Goal: Communication & Community: Answer question/provide support

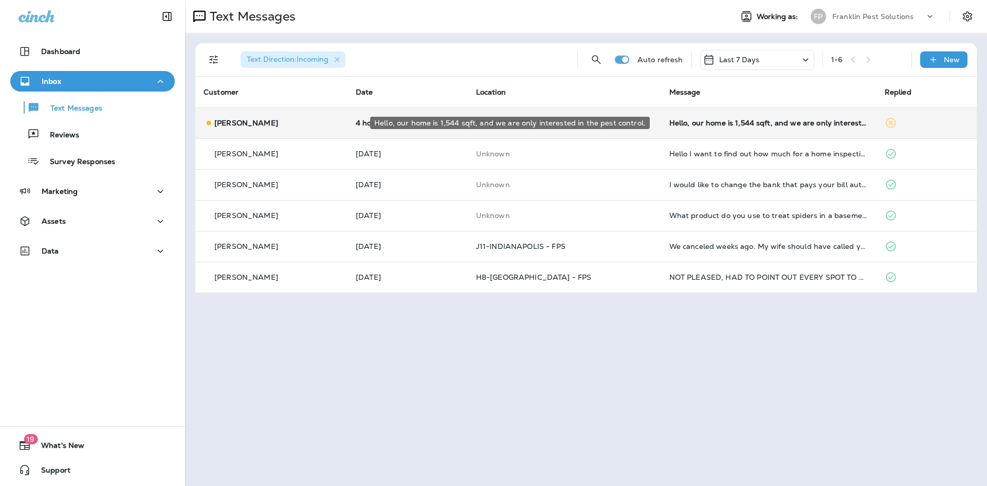
click at [763, 122] on div "Hello, our home is 1,544 sqft, and we are only interested in the pest control." at bounding box center [768, 123] width 199 height 8
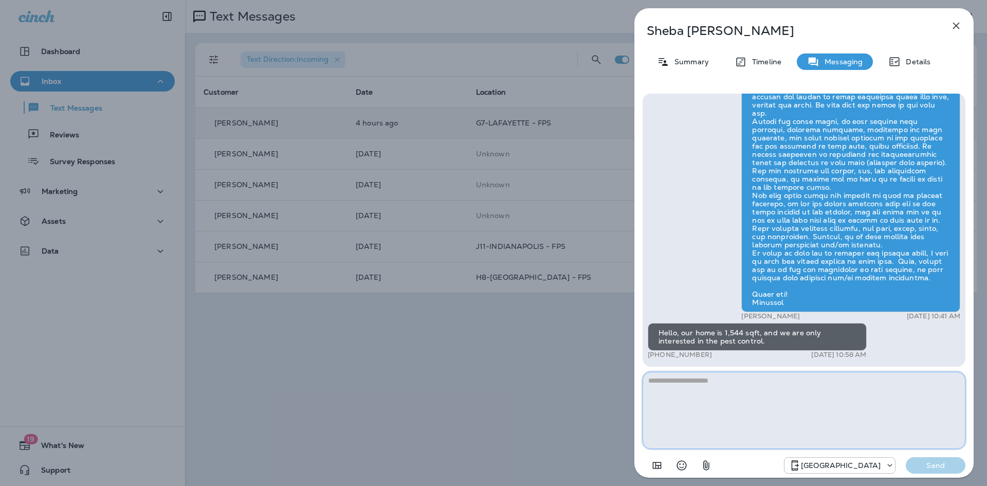
click at [758, 399] on textarea at bounding box center [804, 410] width 323 height 77
click at [726, 412] on textarea at bounding box center [804, 410] width 323 height 77
click at [811, 392] on textarea "**********" at bounding box center [804, 410] width 323 height 77
type textarea "**********"
click at [682, 64] on p "Summary" at bounding box center [689, 62] width 40 height 8
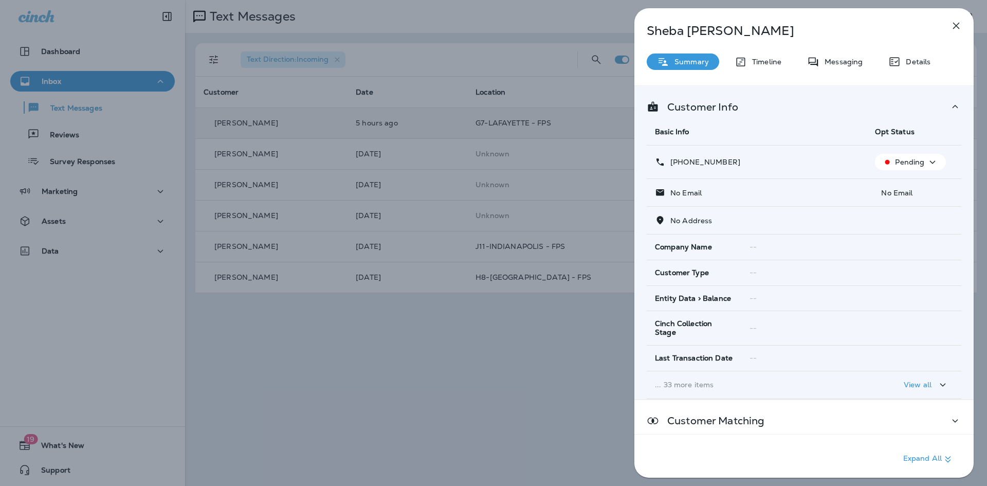
click at [682, 64] on p "Summary" at bounding box center [689, 62] width 40 height 8
click at [961, 21] on icon "button" at bounding box center [956, 26] width 12 height 12
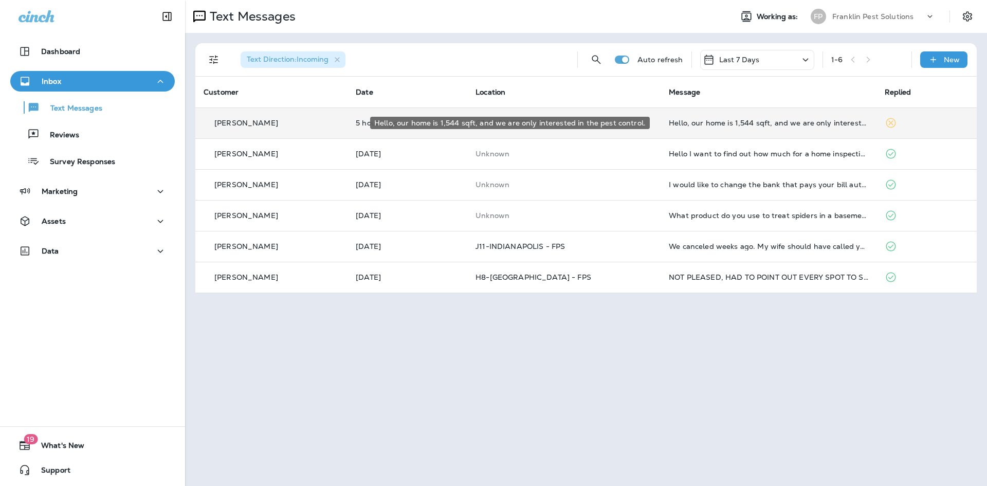
click at [754, 119] on div "Hello, our home is 1,544 sqft, and we are only interested in the pest control." at bounding box center [768, 123] width 199 height 8
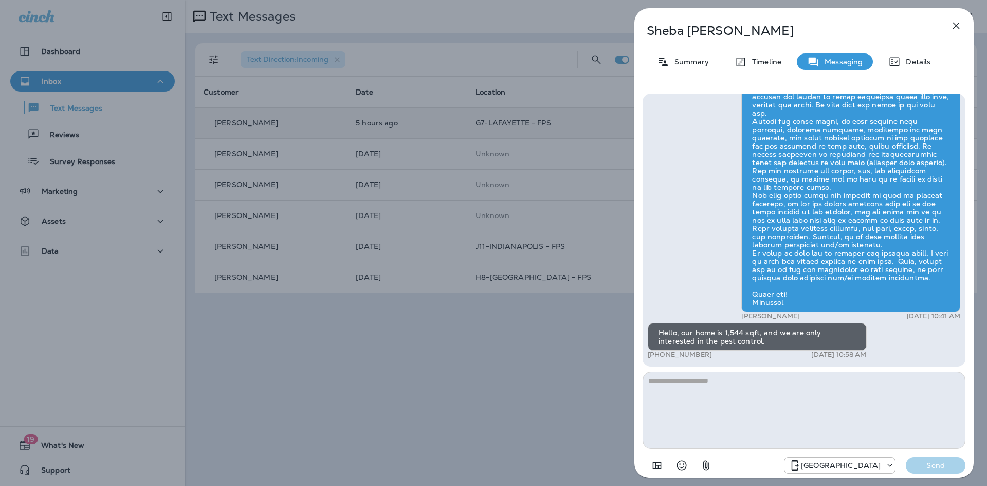
click at [755, 397] on textarea at bounding box center [804, 410] width 323 height 77
click at [796, 373] on textarea "**********" at bounding box center [804, 410] width 323 height 77
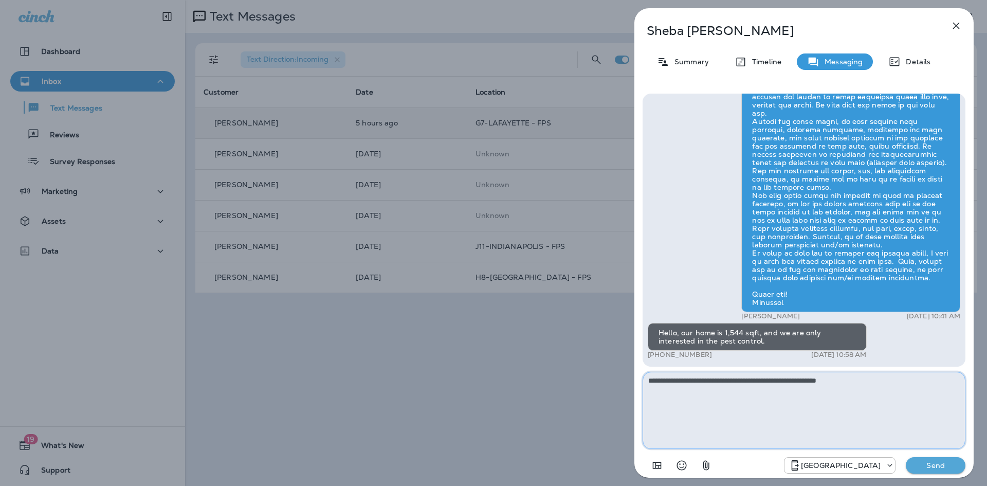
type textarea "**********"
click at [939, 464] on p "Send" at bounding box center [935, 465] width 43 height 9
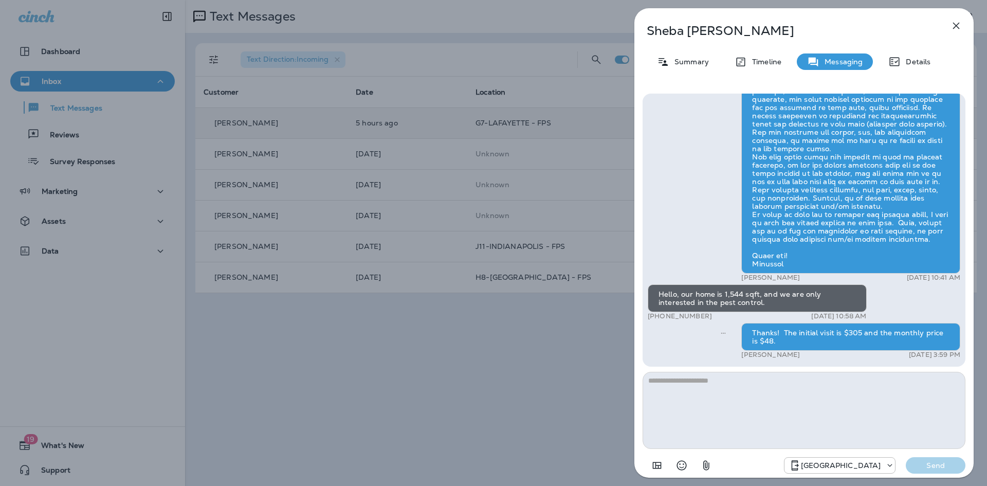
click at [952, 24] on icon "button" at bounding box center [956, 26] width 12 height 12
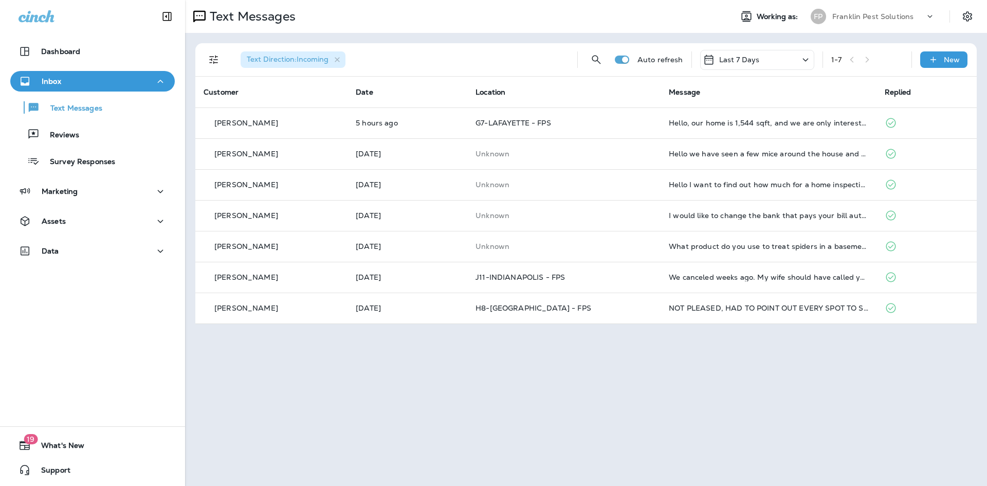
click at [855, 19] on p "Franklin Pest Solutions" at bounding box center [872, 16] width 81 height 8
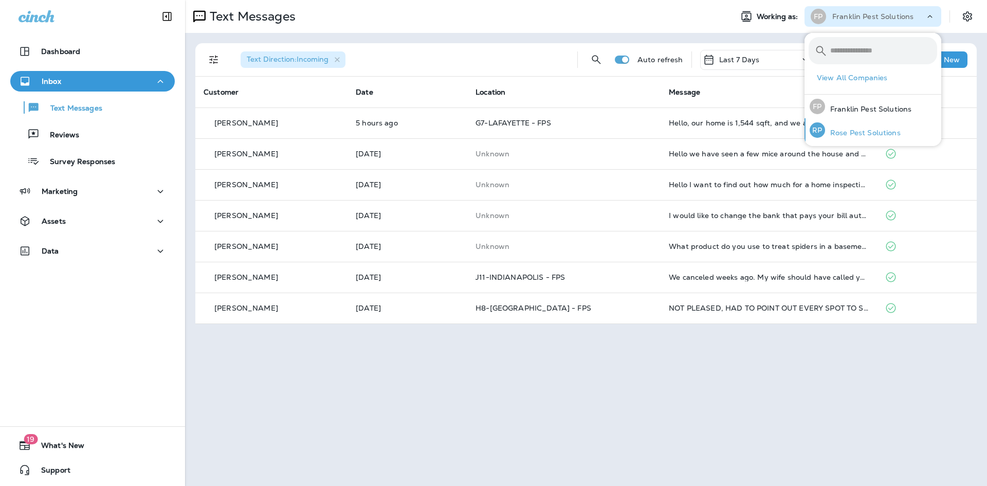
click at [855, 136] on p "Rose Pest Solutions" at bounding box center [863, 133] width 76 height 8
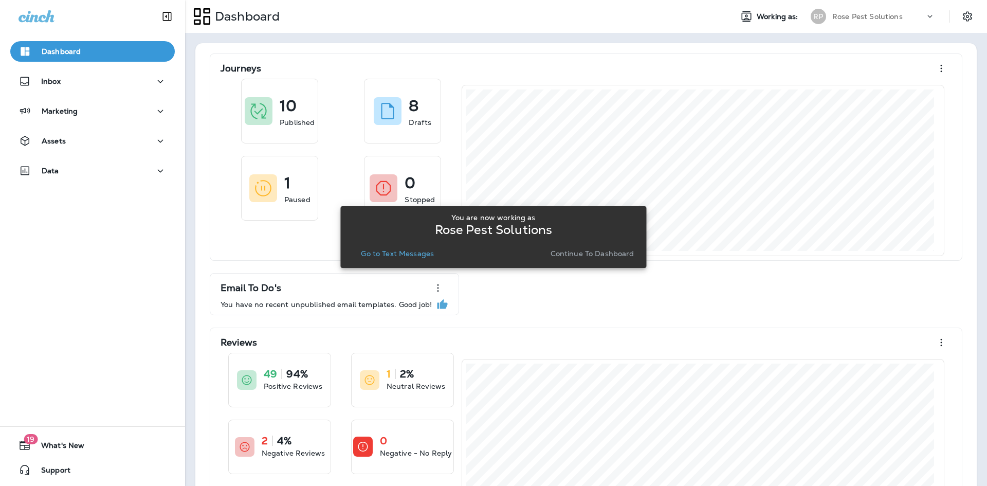
click at [603, 257] on p "Continue to Dashboard" at bounding box center [593, 253] width 84 height 8
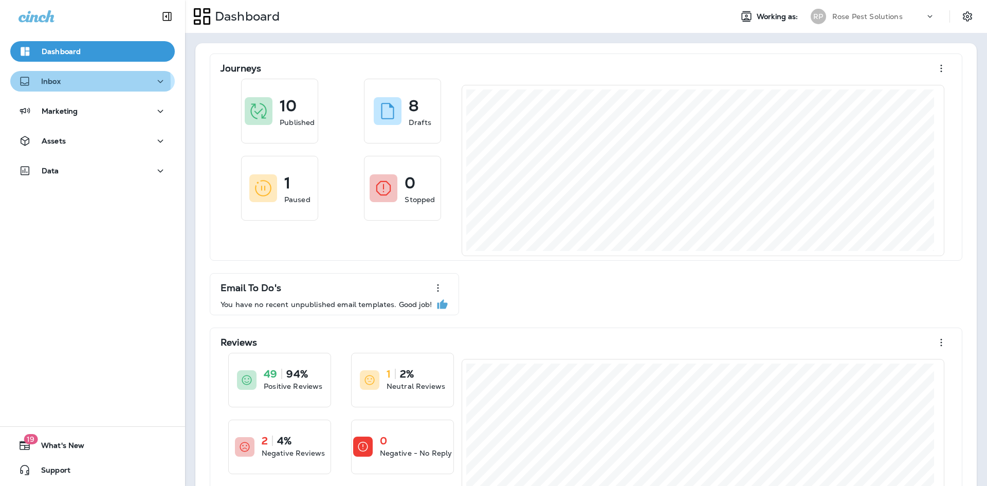
click at [57, 83] on p "Inbox" at bounding box center [51, 81] width 20 height 8
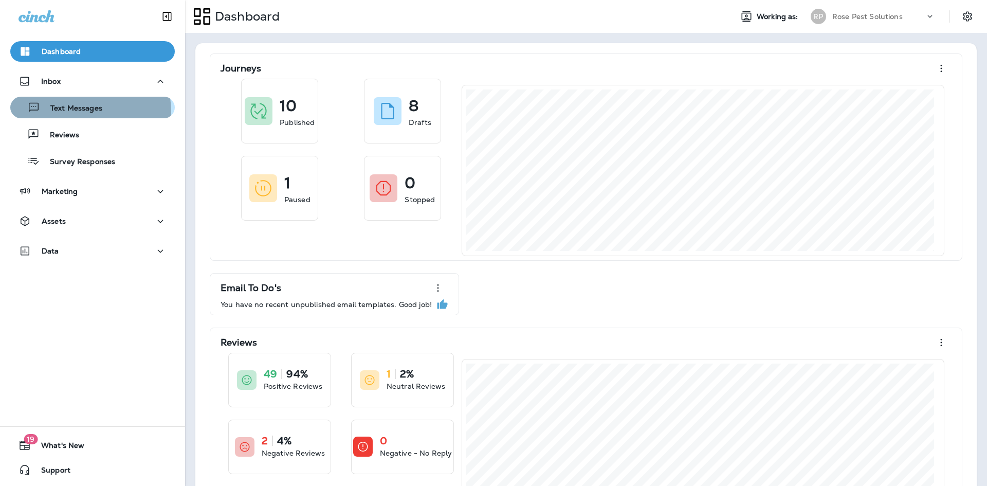
click at [59, 112] on p "Text Messages" at bounding box center [71, 109] width 62 height 10
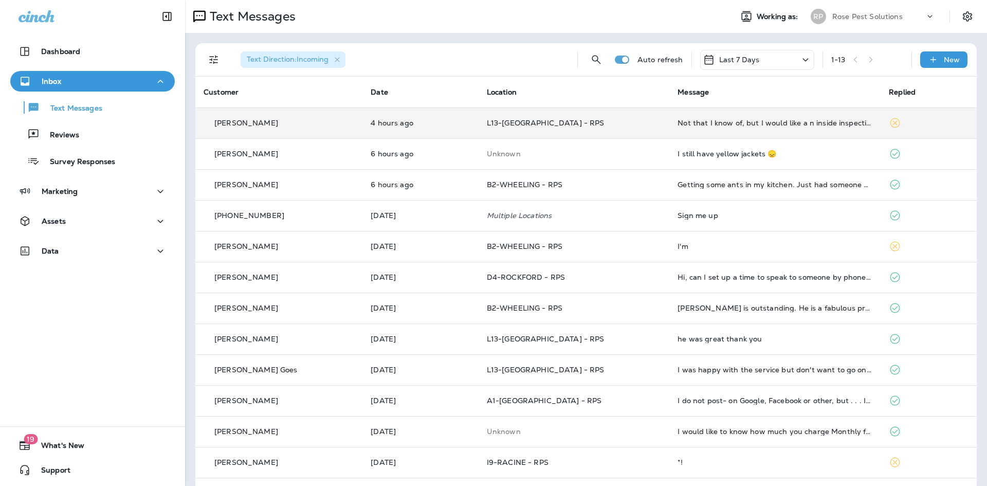
click at [787, 129] on td "Not that I know of, but I would like a n inside inspection." at bounding box center [774, 122] width 211 height 31
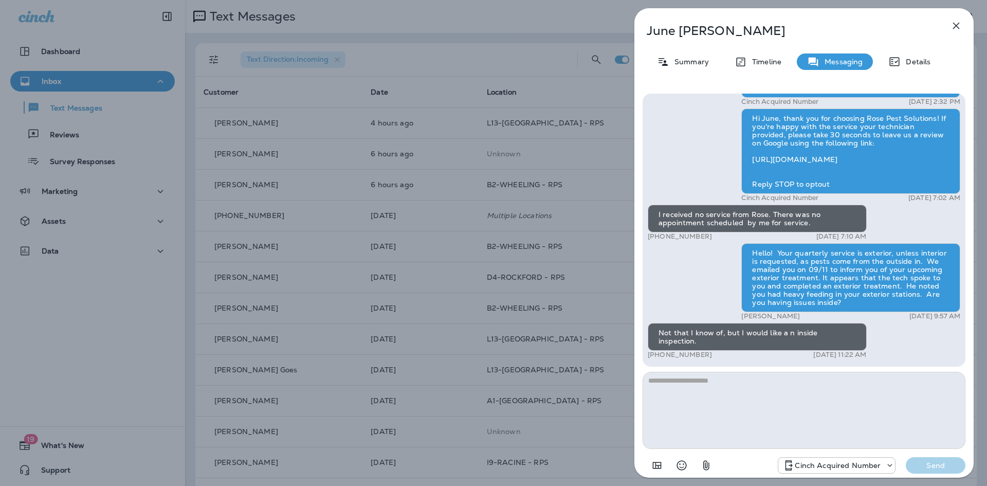
click at [772, 414] on textarea at bounding box center [804, 410] width 323 height 77
click at [816, 403] on textarea at bounding box center [804, 410] width 323 height 77
click at [753, 381] on textarea at bounding box center [804, 410] width 323 height 77
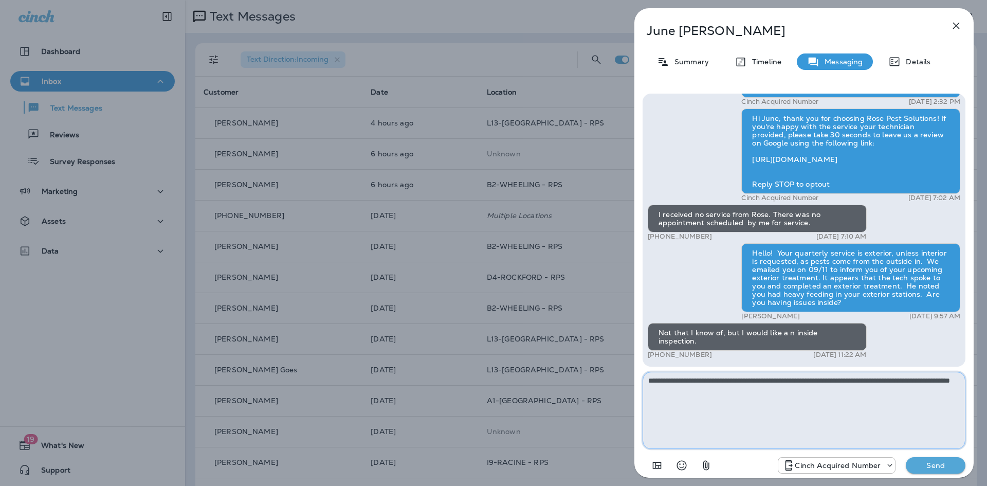
type textarea "**********"
click at [925, 467] on p "Send" at bounding box center [935, 465] width 43 height 9
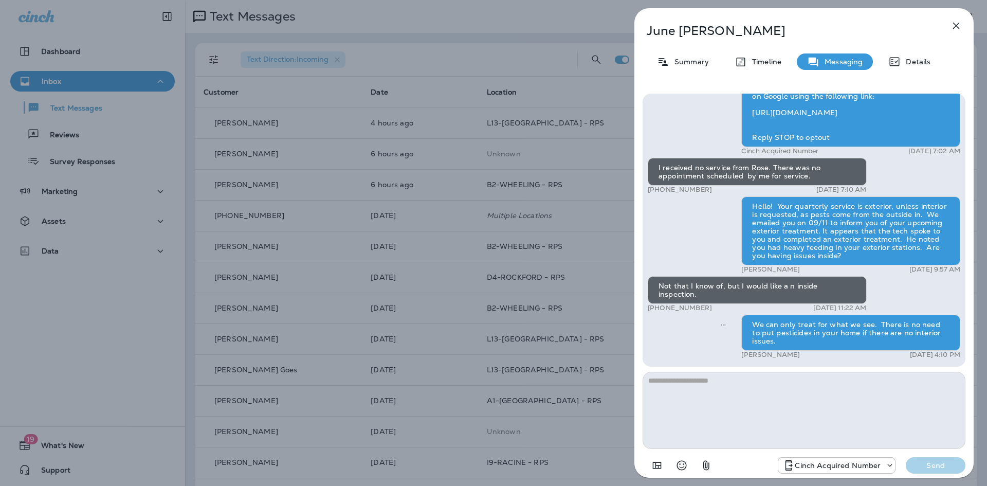
click at [956, 22] on icon "button" at bounding box center [956, 26] width 12 height 12
